Goal: Find specific page/section: Find specific page/section

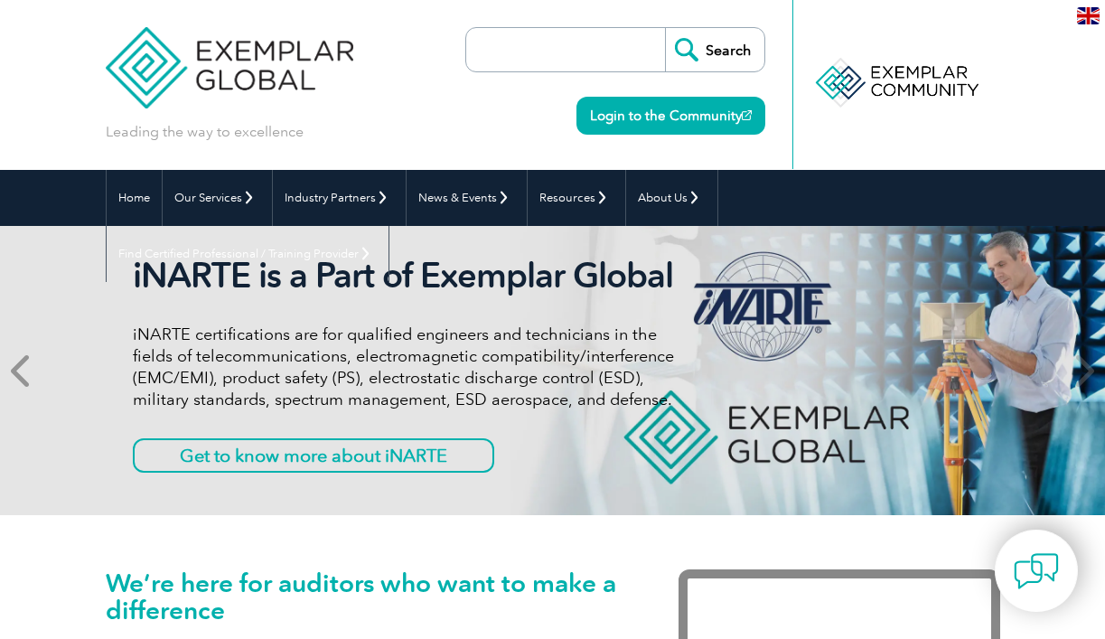
click at [20, 370] on icon at bounding box center [22, 370] width 23 height 0
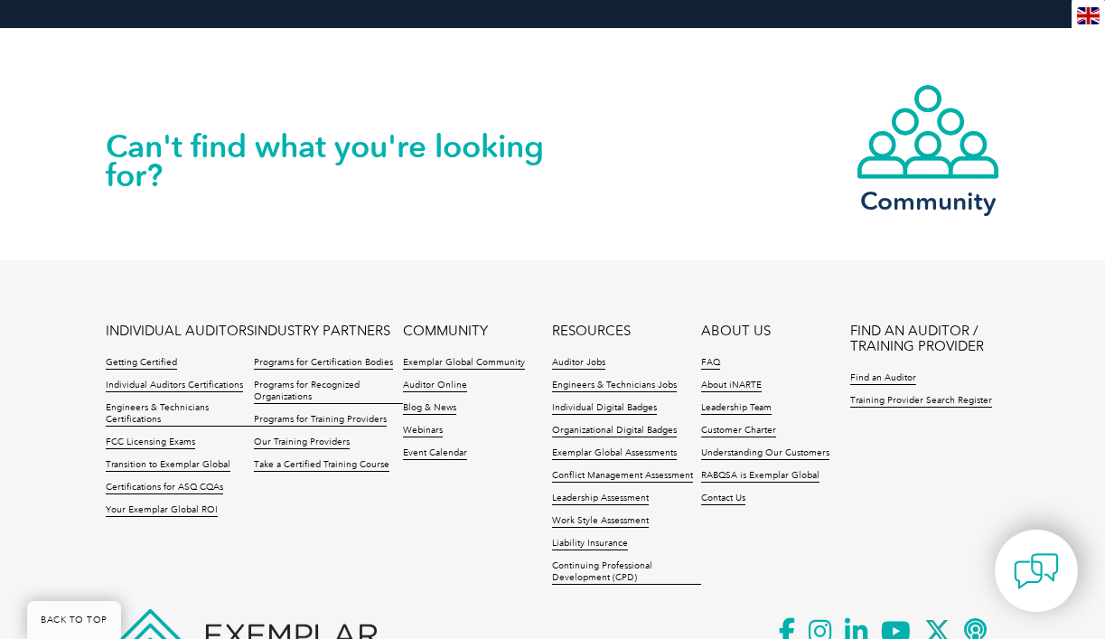
scroll to position [4129, 0]
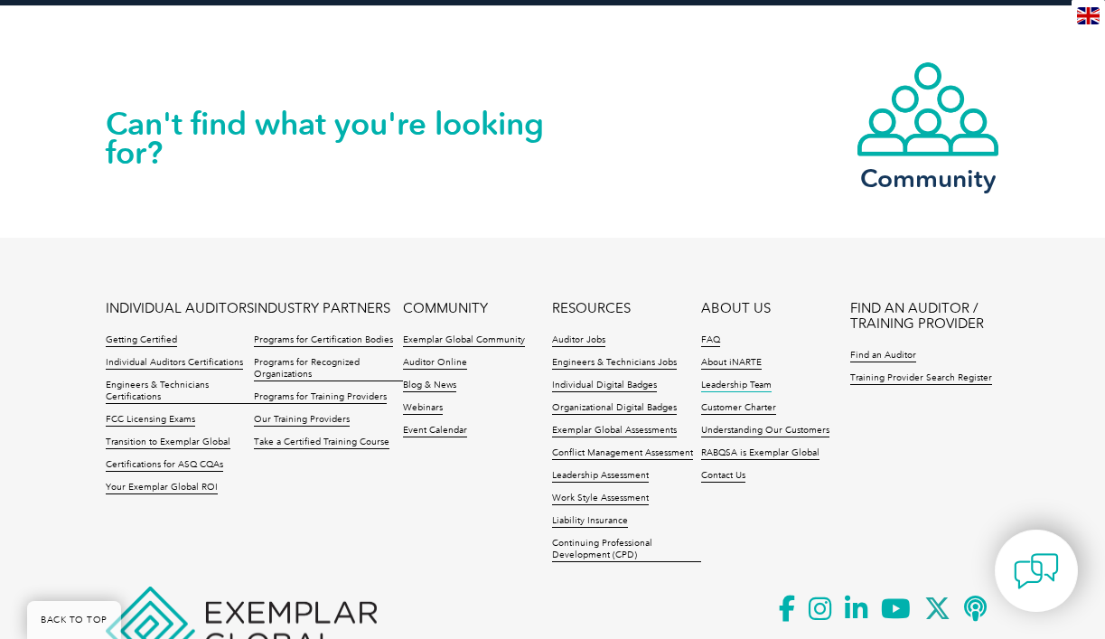
click at [742, 380] on link "Leadership Team" at bounding box center [736, 386] width 70 height 13
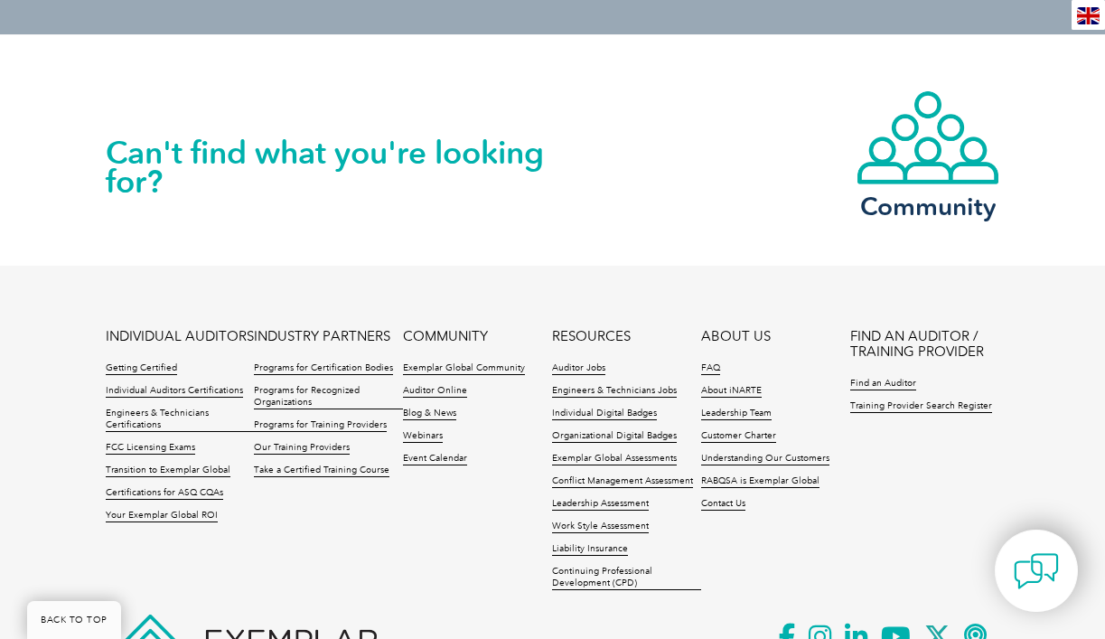
scroll to position [975, 0]
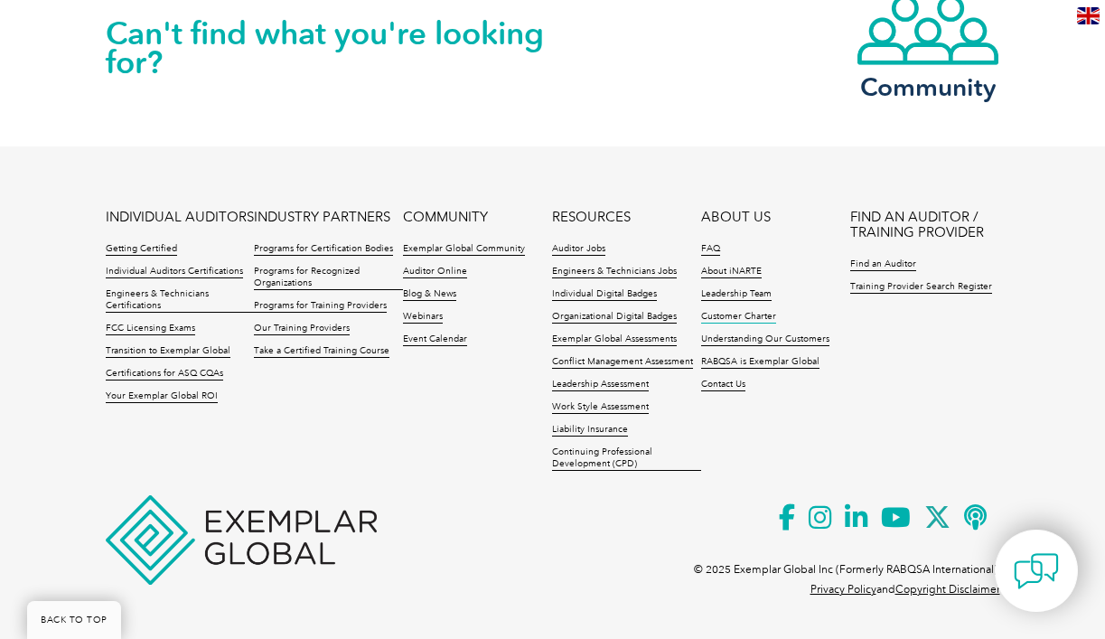
click at [755, 318] on link "Customer Charter" at bounding box center [738, 317] width 75 height 13
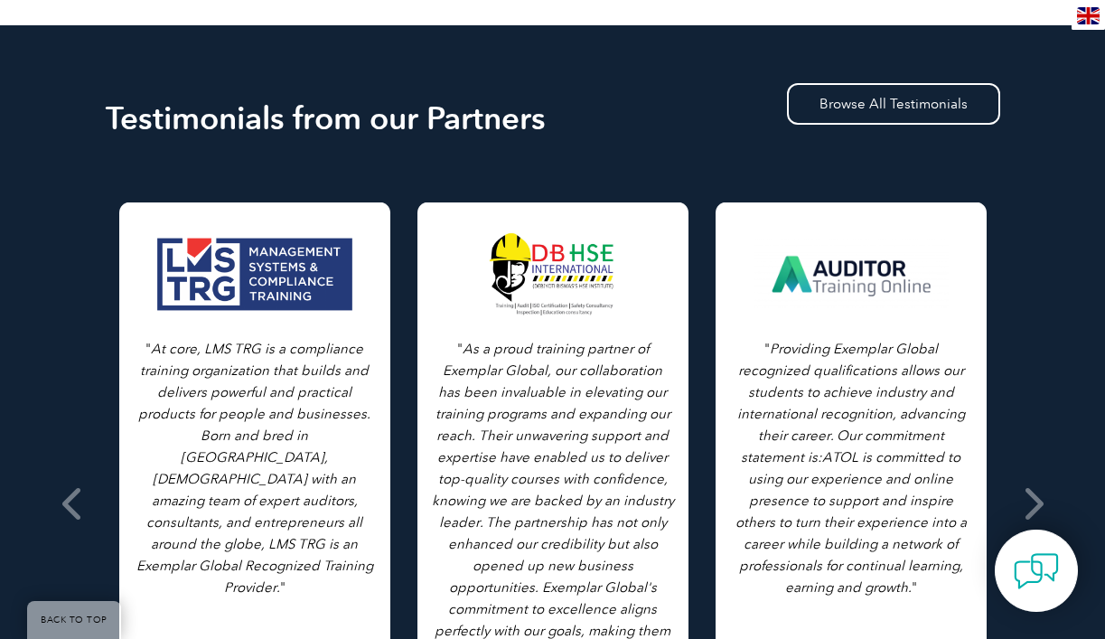
scroll to position [1330, 0]
